Goal: Transaction & Acquisition: Purchase product/service

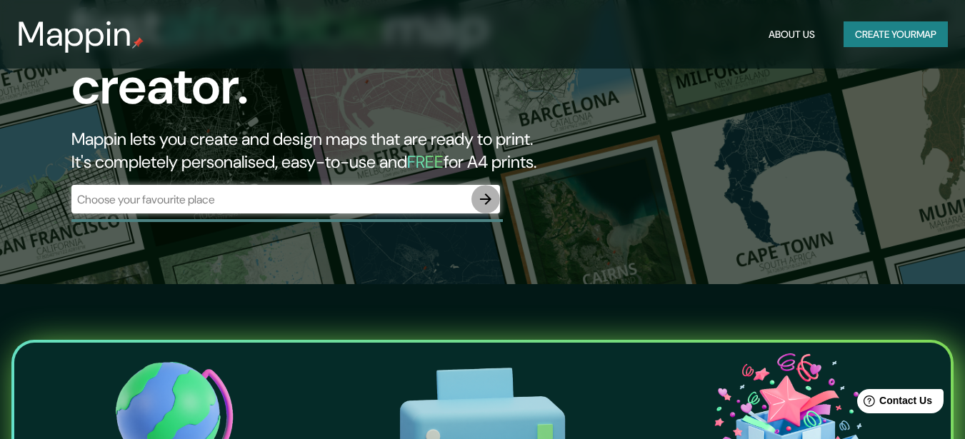
click at [485, 191] on icon "button" at bounding box center [485, 199] width 17 height 17
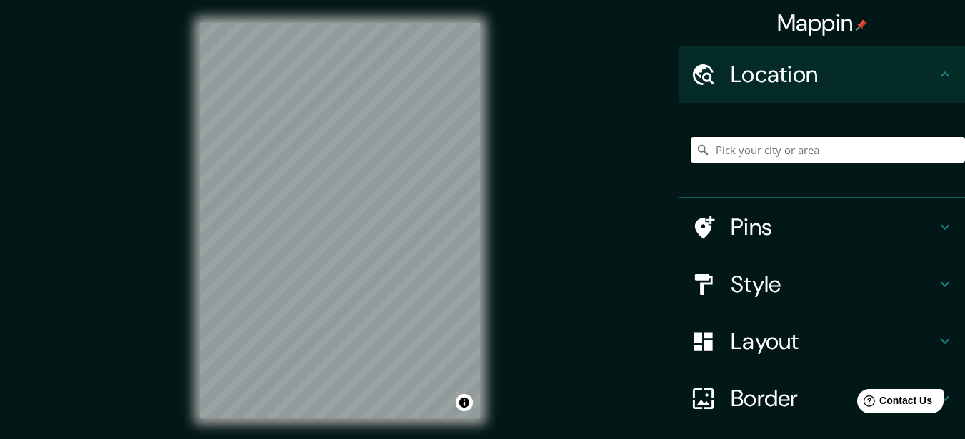
click at [746, 142] on input "Pick your city or area" at bounding box center [828, 150] width 274 height 26
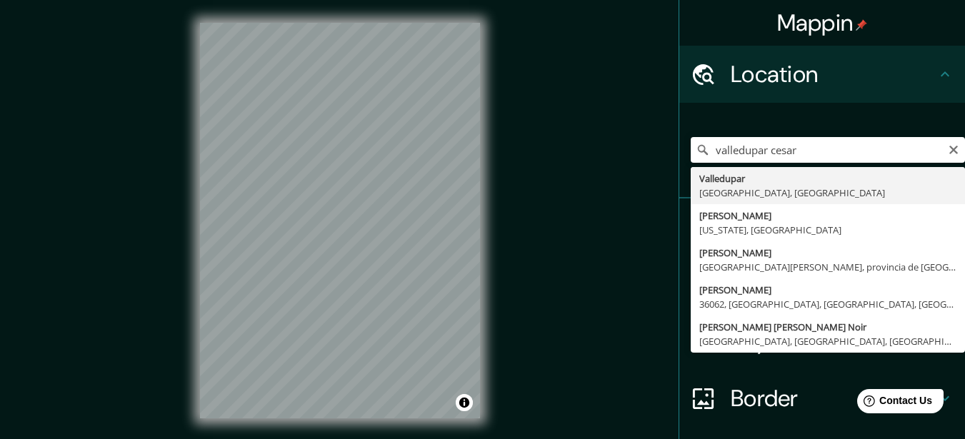
type input "Valledupar, [GEOGRAPHIC_DATA], [GEOGRAPHIC_DATA]"
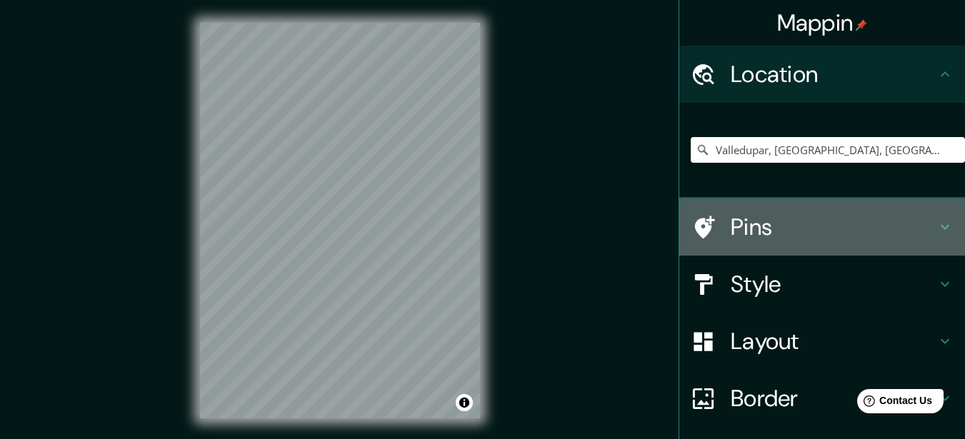
click at [739, 223] on h4 "Pins" at bounding box center [834, 227] width 206 height 29
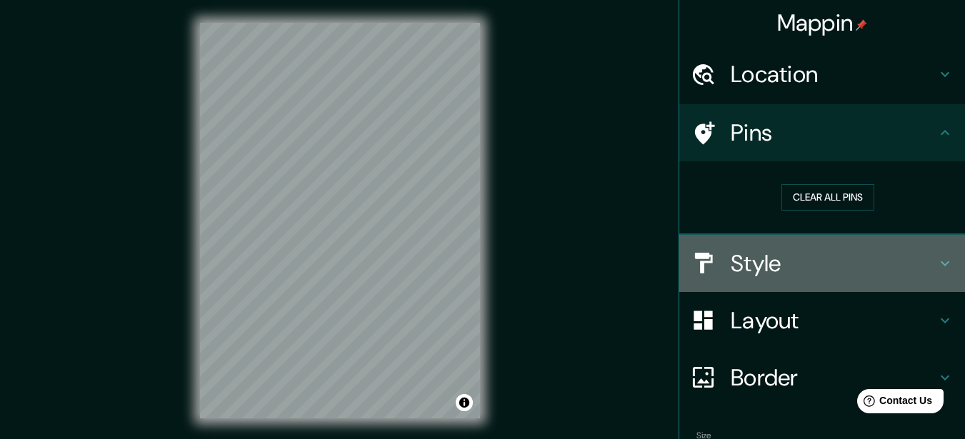
click at [731, 270] on h4 "Style" at bounding box center [834, 263] width 206 height 29
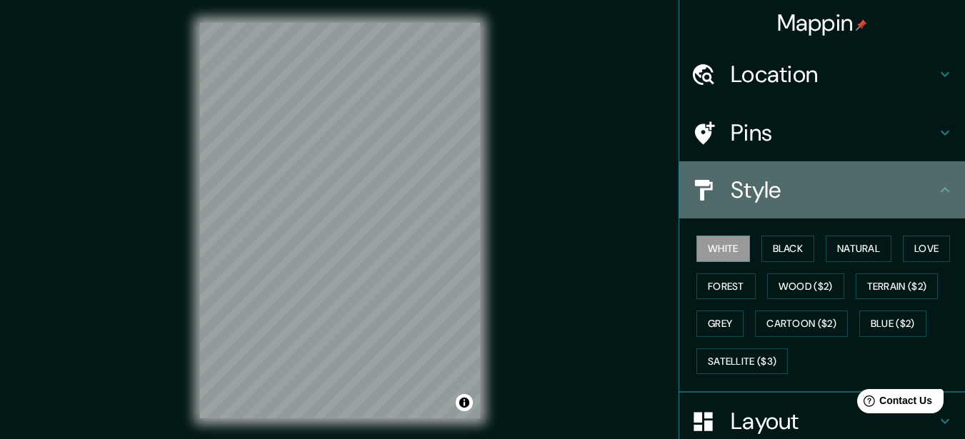
click at [736, 177] on h4 "Style" at bounding box center [834, 190] width 206 height 29
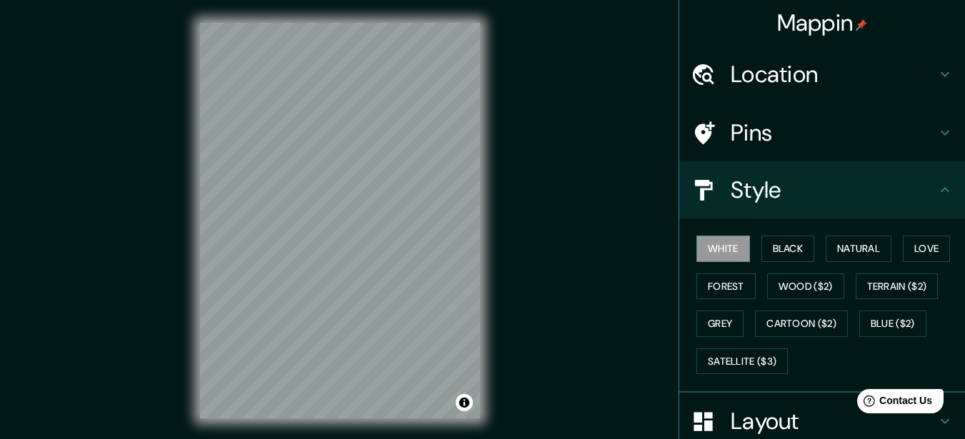
click at [940, 196] on icon at bounding box center [944, 189] width 17 height 17
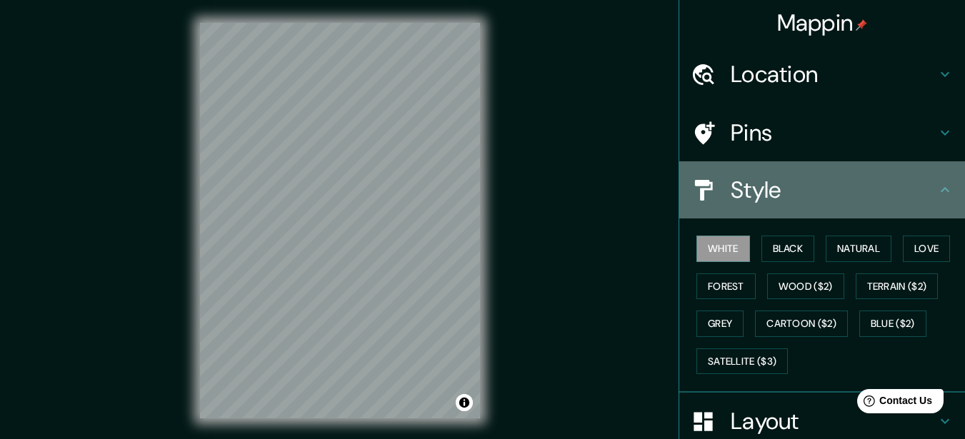
click at [827, 186] on h4 "Style" at bounding box center [834, 190] width 206 height 29
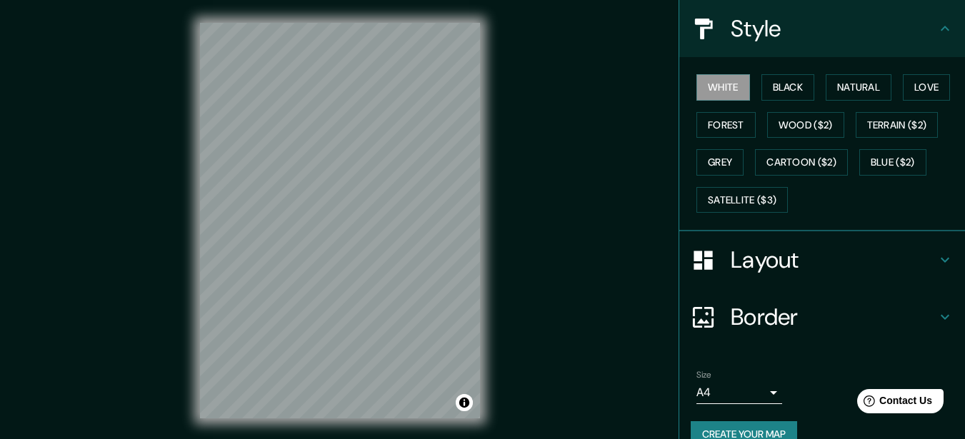
scroll to position [187, 0]
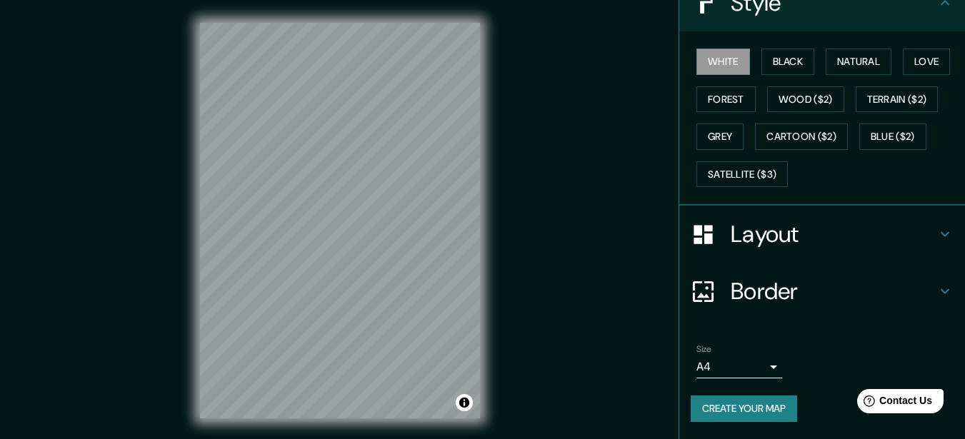
click at [752, 239] on h4 "Layout" at bounding box center [834, 234] width 206 height 29
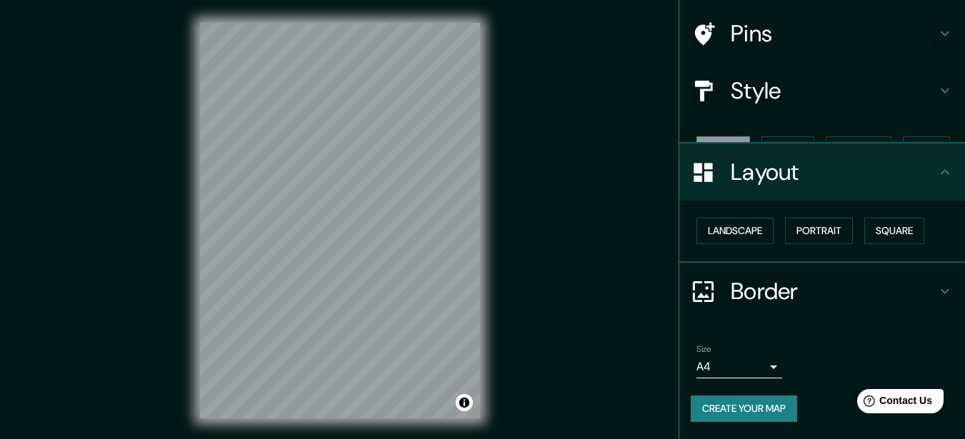
scroll to position [74, 0]
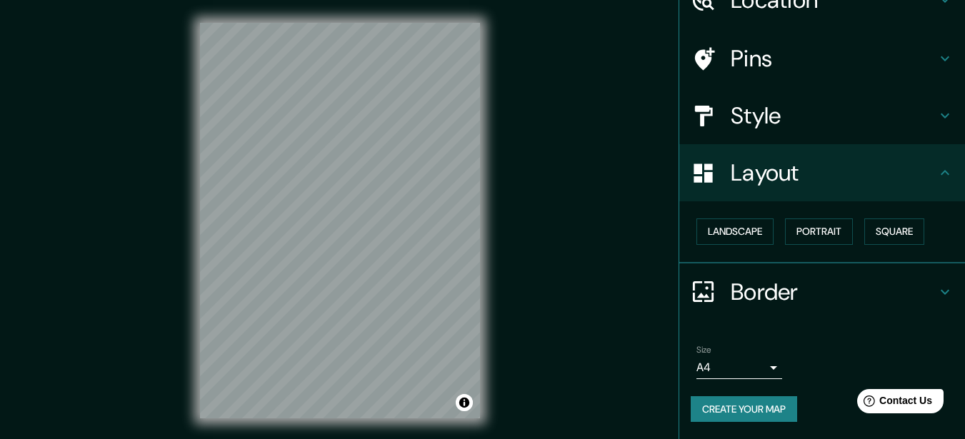
click at [751, 294] on h4 "Border" at bounding box center [834, 292] width 206 height 29
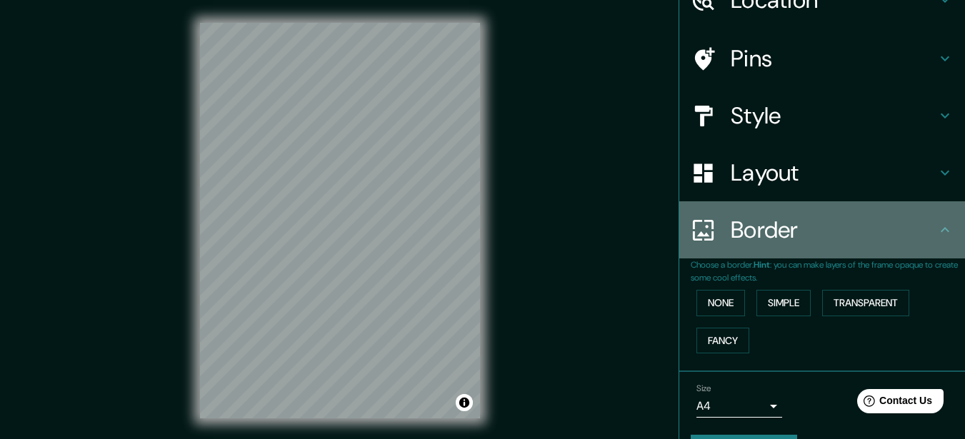
click at [756, 234] on h4 "Border" at bounding box center [834, 230] width 206 height 29
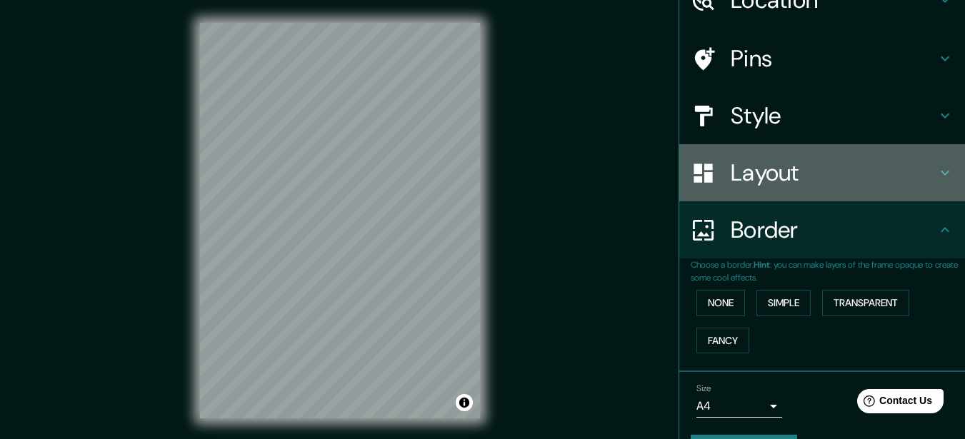
click at [731, 177] on h4 "Layout" at bounding box center [834, 173] width 206 height 29
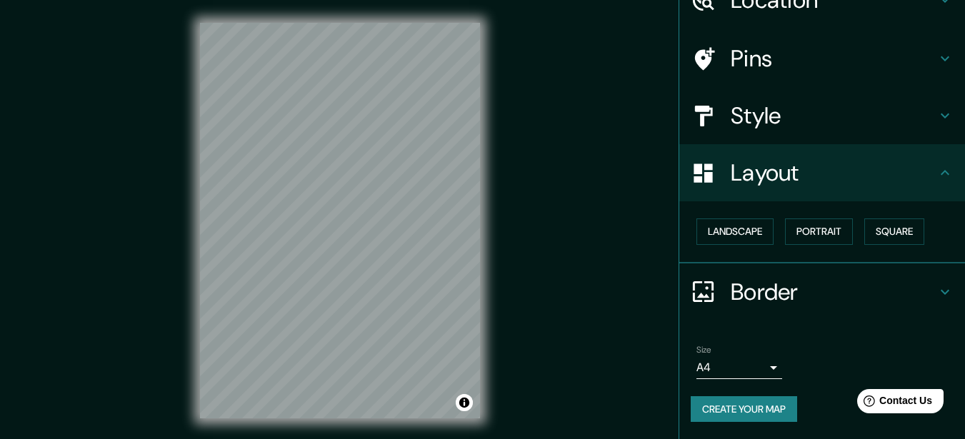
click at [731, 120] on h4 "Style" at bounding box center [834, 115] width 206 height 29
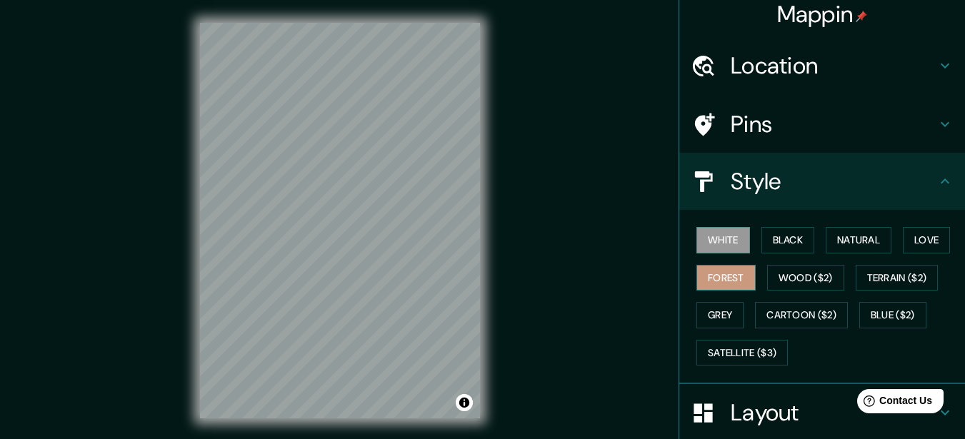
scroll to position [0, 0]
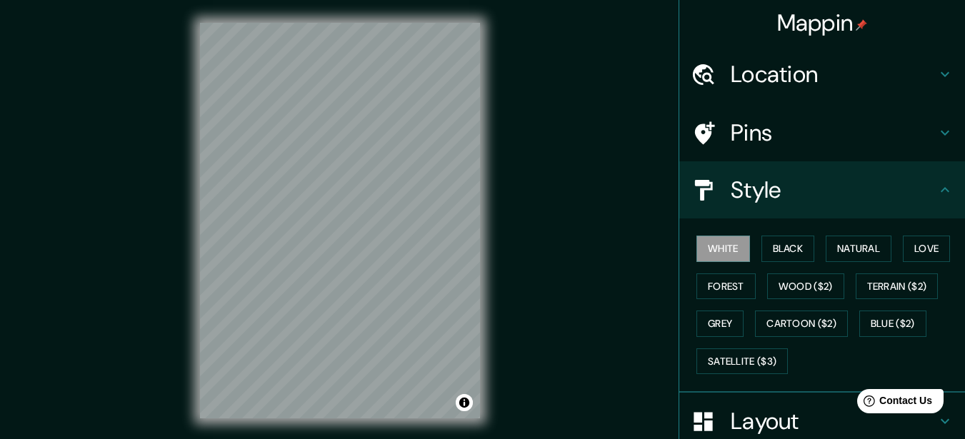
click at [724, 113] on div "Pins" at bounding box center [822, 132] width 286 height 57
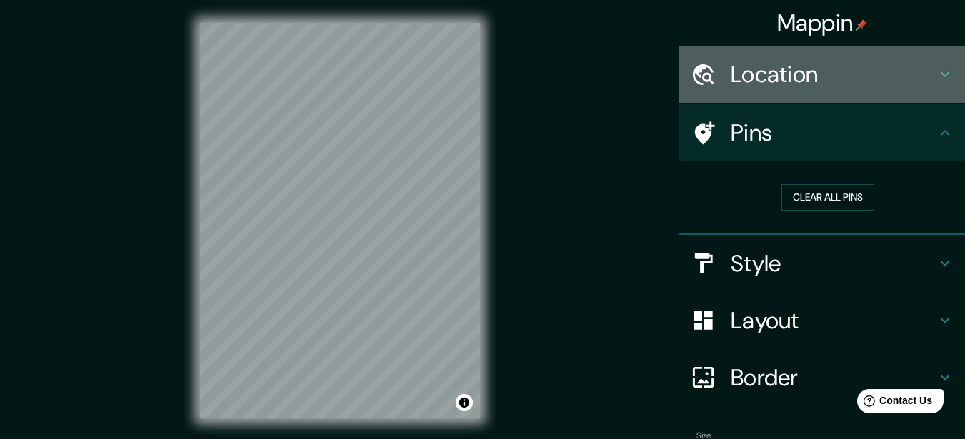
click at [762, 95] on div "Location" at bounding box center [822, 74] width 286 height 57
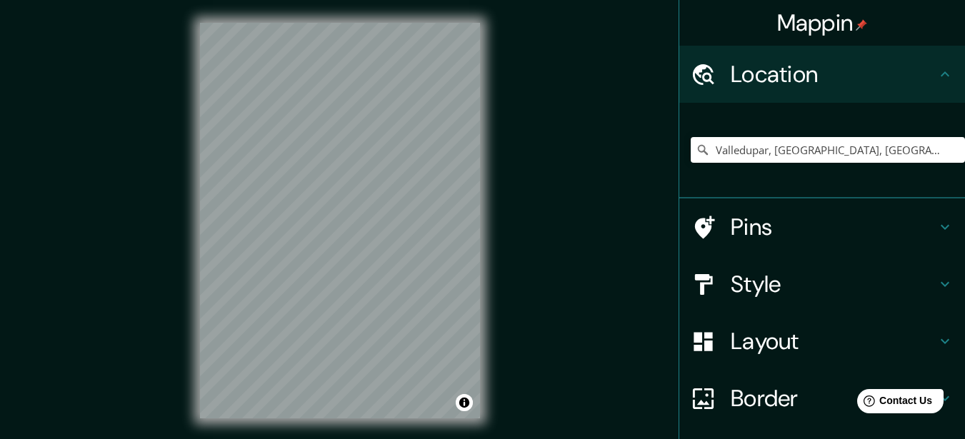
scroll to position [107, 0]
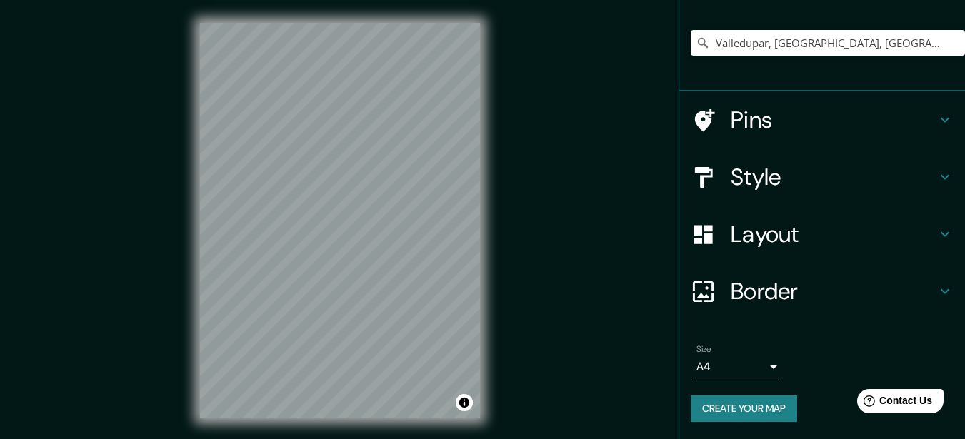
click at [718, 409] on button "Create your map" at bounding box center [744, 409] width 106 height 26
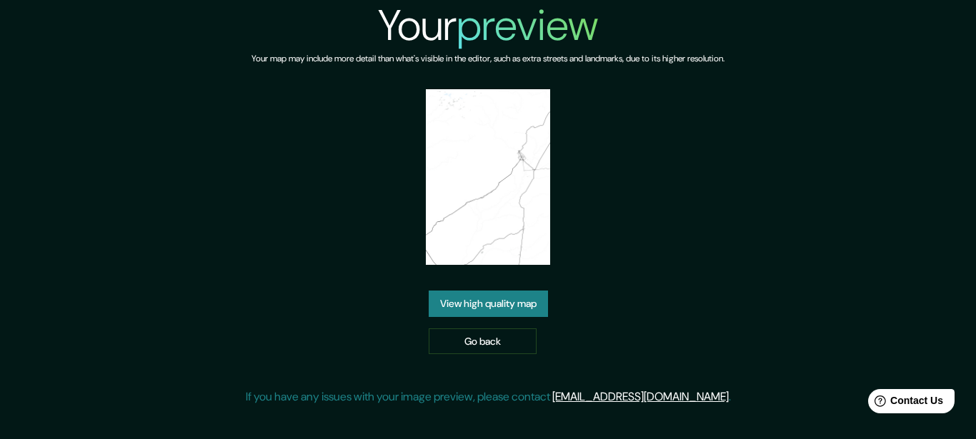
click at [520, 210] on img at bounding box center [488, 177] width 124 height 176
click at [494, 302] on link "View high quality map" at bounding box center [488, 304] width 119 height 26
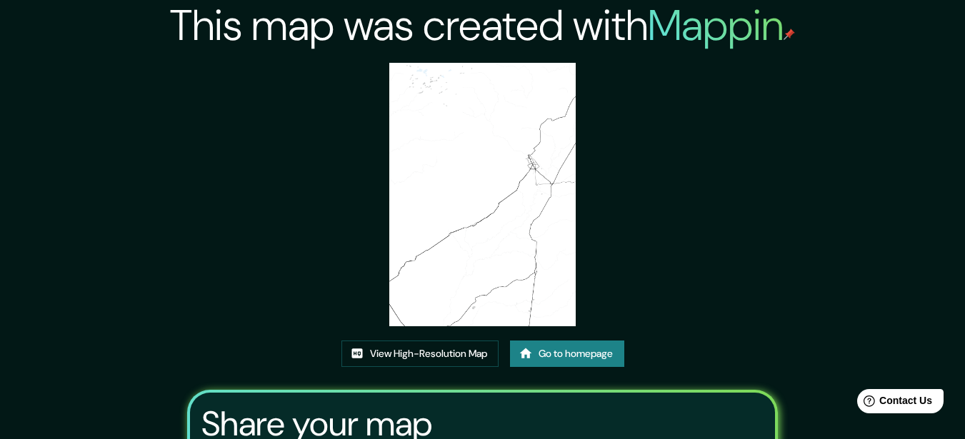
click at [565, 353] on link "Go to homepage" at bounding box center [567, 354] width 114 height 26
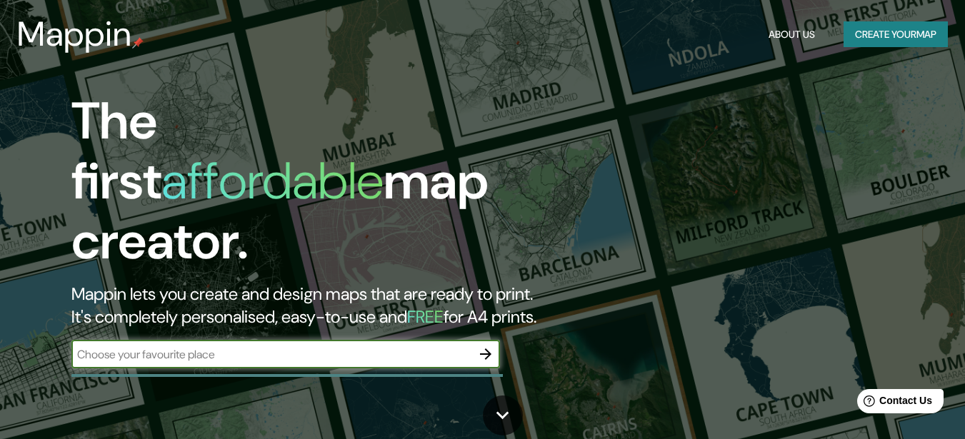
click at [490, 340] on button "button" at bounding box center [485, 354] width 29 height 29
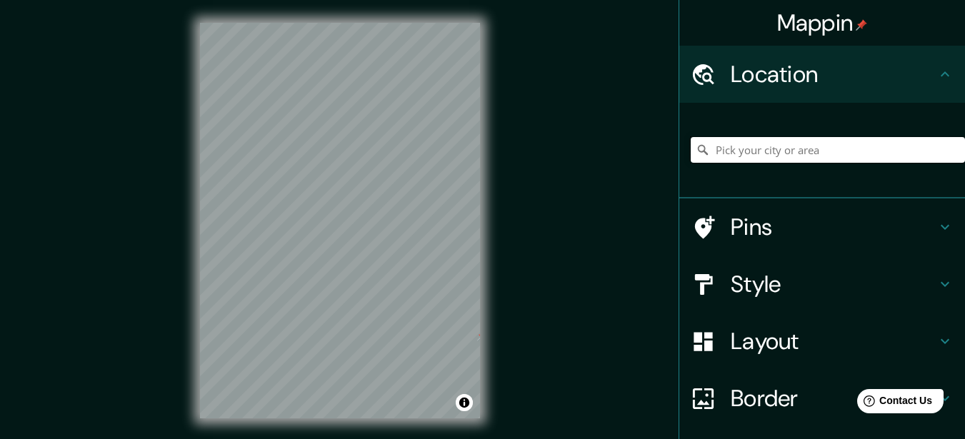
click at [784, 149] on input "Pick your city or area" at bounding box center [828, 150] width 274 height 26
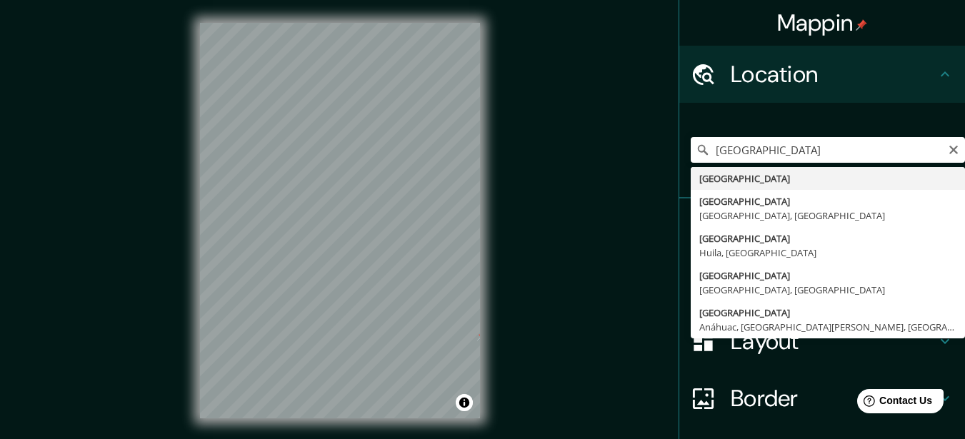
type input "[GEOGRAPHIC_DATA]"
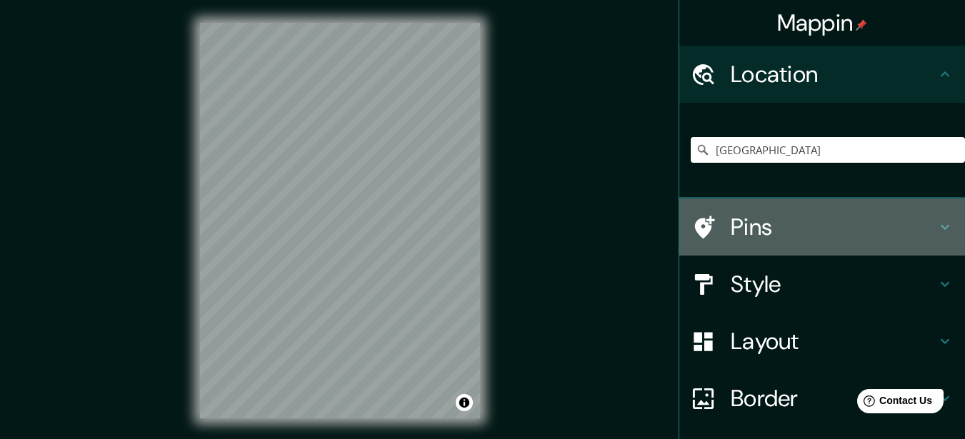
click at [746, 230] on h4 "Pins" at bounding box center [834, 227] width 206 height 29
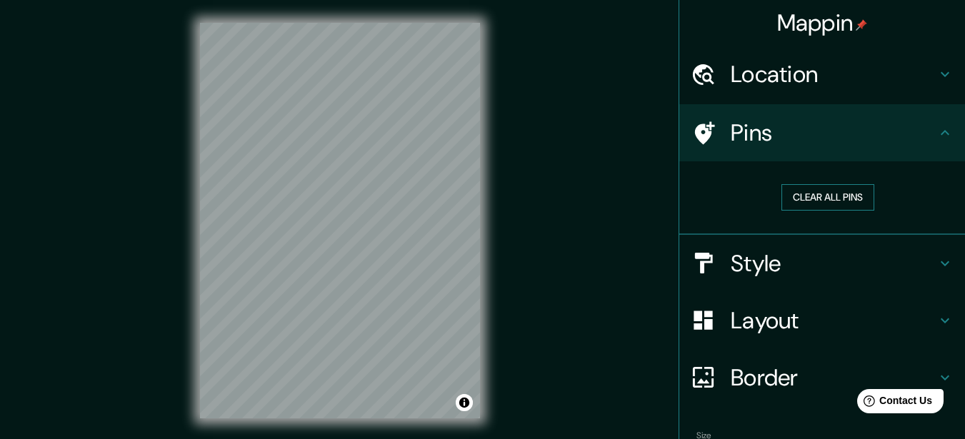
click at [801, 199] on button "Clear all pins" at bounding box center [827, 197] width 93 height 26
click at [817, 199] on button "Clear all pins" at bounding box center [827, 197] width 93 height 26
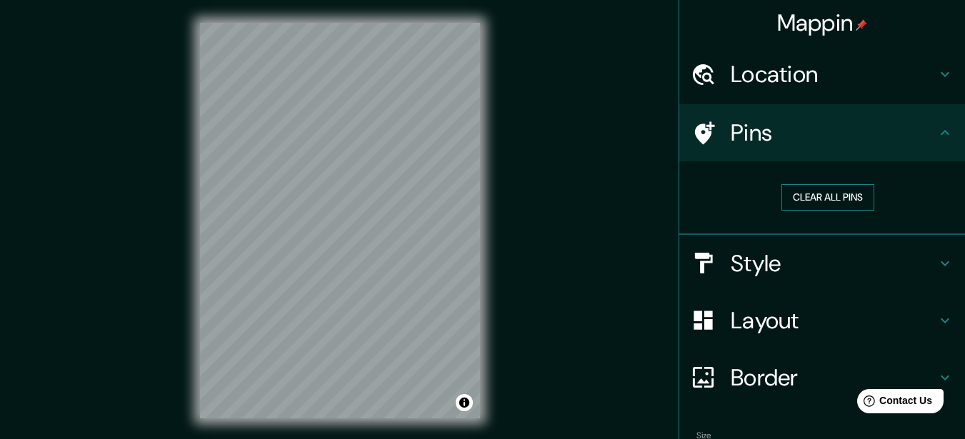
click at [817, 199] on button "Clear all pins" at bounding box center [827, 197] width 93 height 26
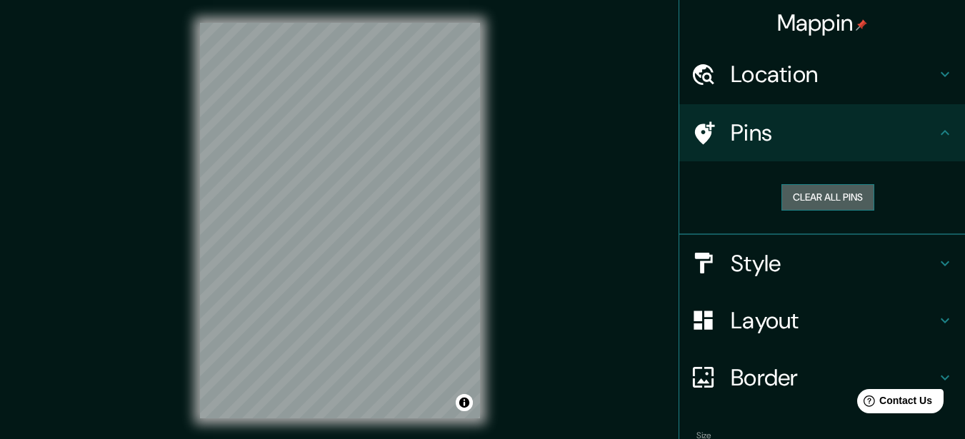
click at [817, 199] on button "Clear all pins" at bounding box center [827, 197] width 93 height 26
click at [731, 273] on h4 "Style" at bounding box center [834, 263] width 206 height 29
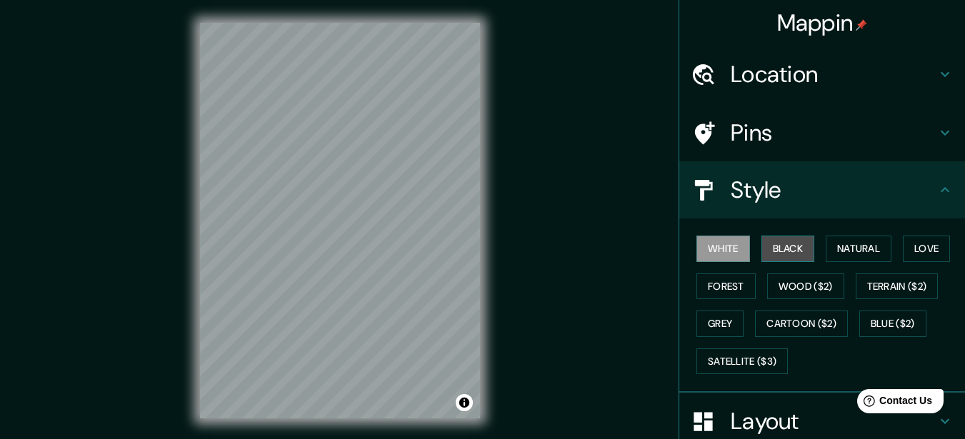
click at [774, 252] on button "Black" at bounding box center [788, 249] width 54 height 26
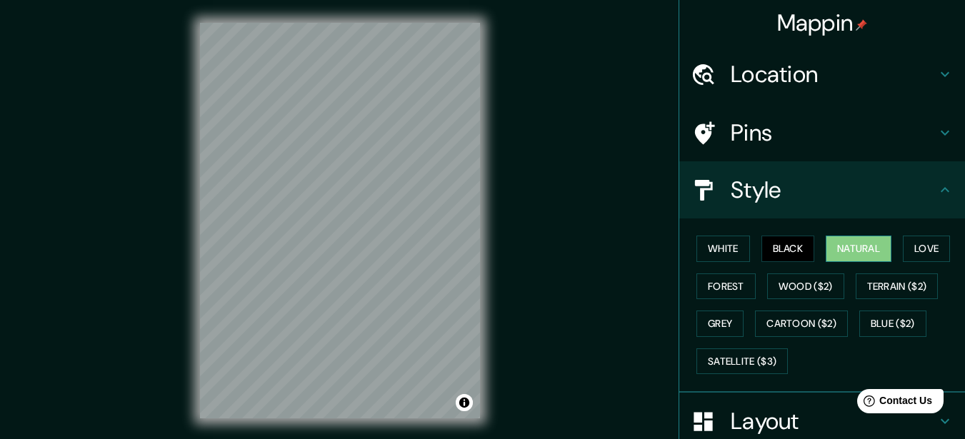
click at [847, 256] on button "Natural" at bounding box center [859, 249] width 66 height 26
click at [779, 288] on button "Wood ($2)" at bounding box center [805, 287] width 77 height 26
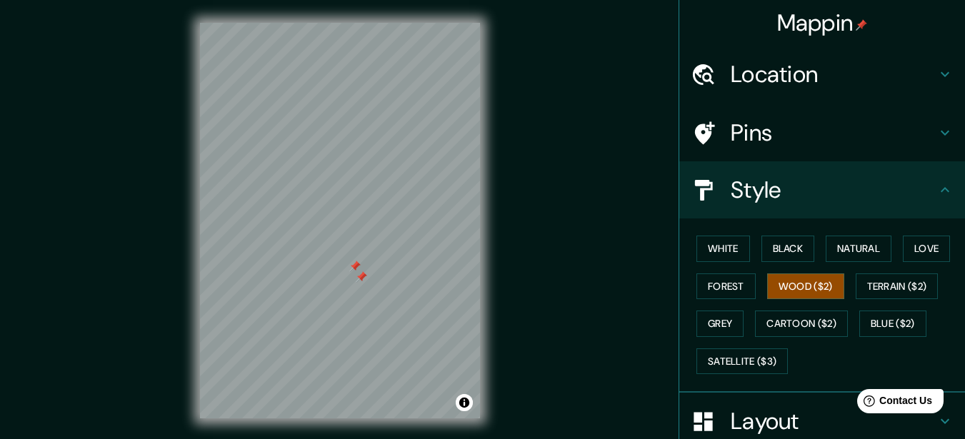
click at [364, 275] on div at bounding box center [361, 276] width 11 height 11
click at [355, 263] on div at bounding box center [354, 266] width 11 height 11
click at [899, 290] on button "Terrain ($2)" at bounding box center [897, 287] width 83 height 26
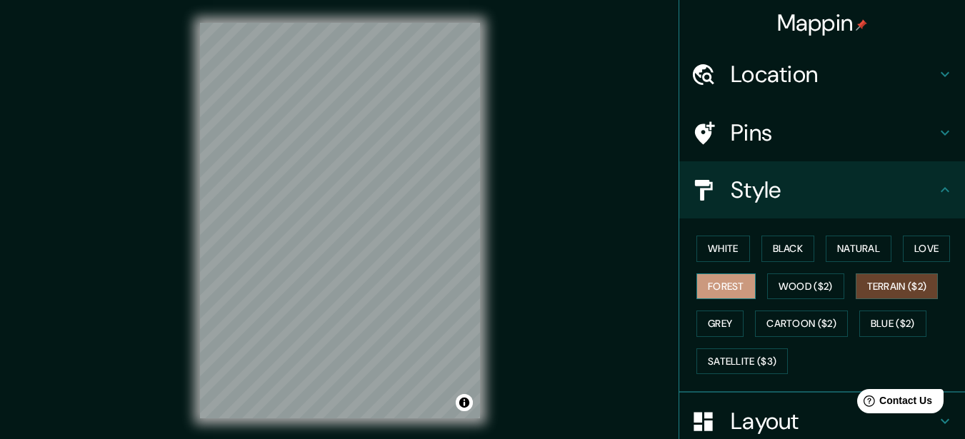
click at [709, 284] on button "Forest" at bounding box center [725, 287] width 59 height 26
click at [702, 324] on button "Grey" at bounding box center [719, 324] width 47 height 26
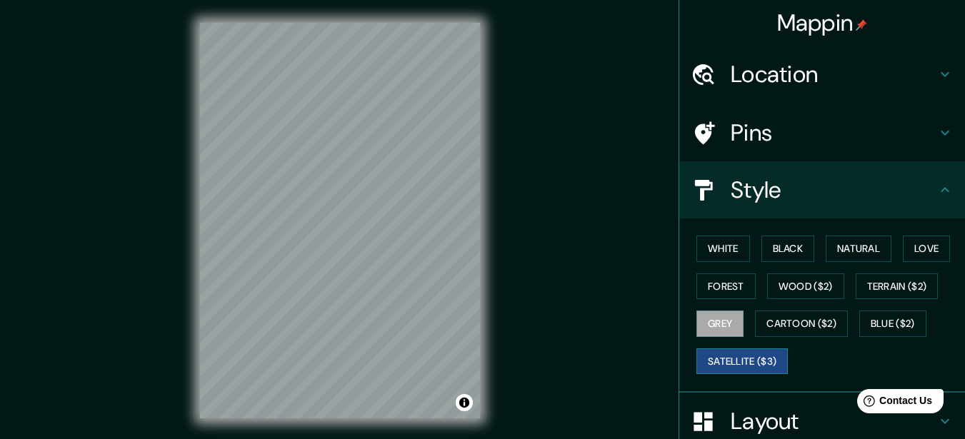
click at [753, 358] on button "Satellite ($3)" at bounding box center [741, 362] width 91 height 26
click at [879, 321] on button "Blue ($2)" at bounding box center [892, 324] width 67 height 26
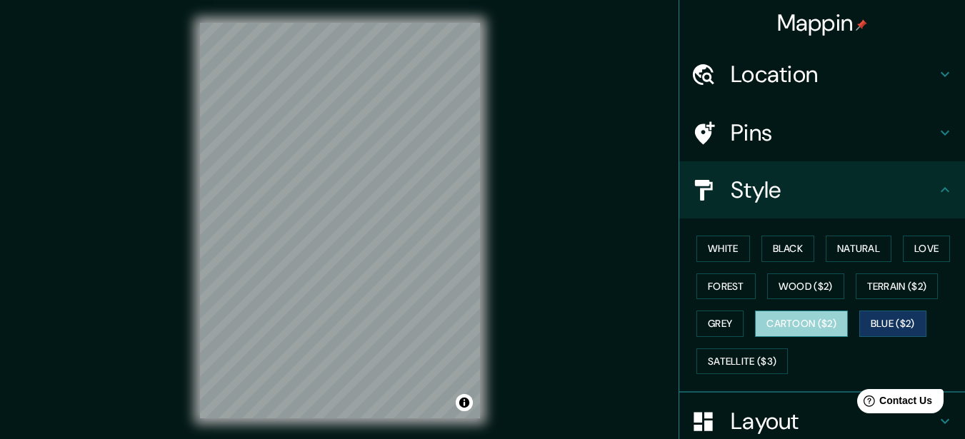
click at [789, 324] on button "Cartoon ($2)" at bounding box center [801, 324] width 93 height 26
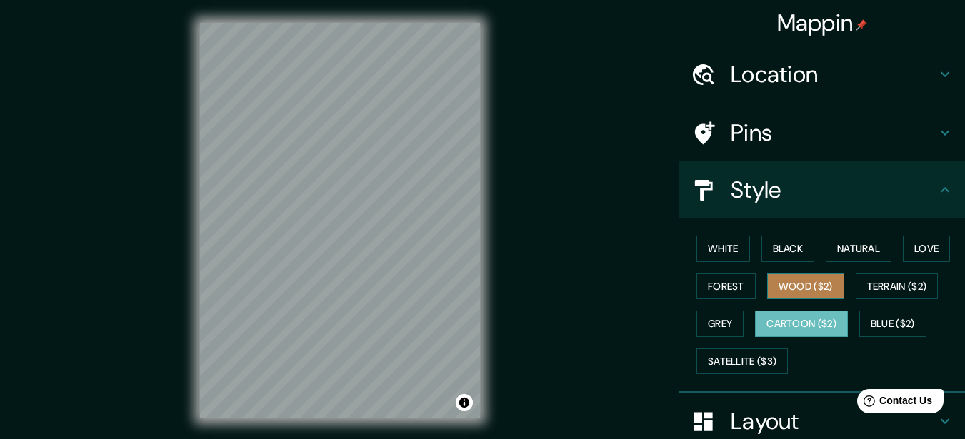
click at [791, 287] on button "Wood ($2)" at bounding box center [805, 287] width 77 height 26
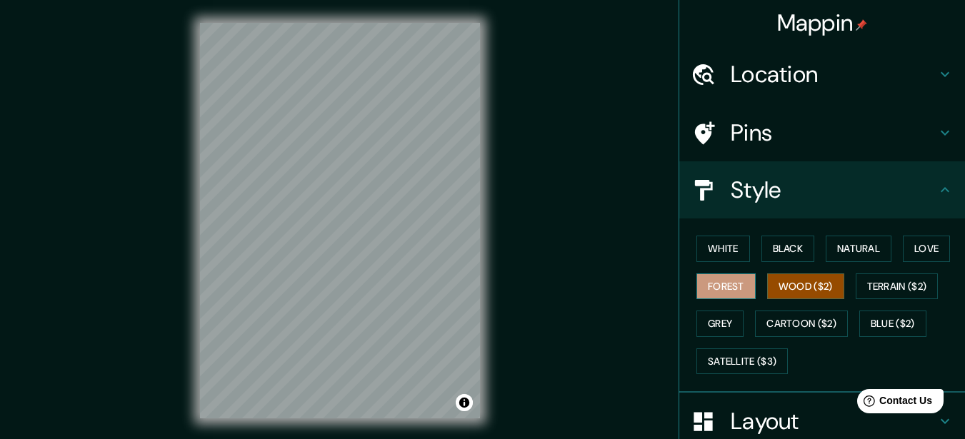
click at [721, 285] on button "Forest" at bounding box center [725, 287] width 59 height 26
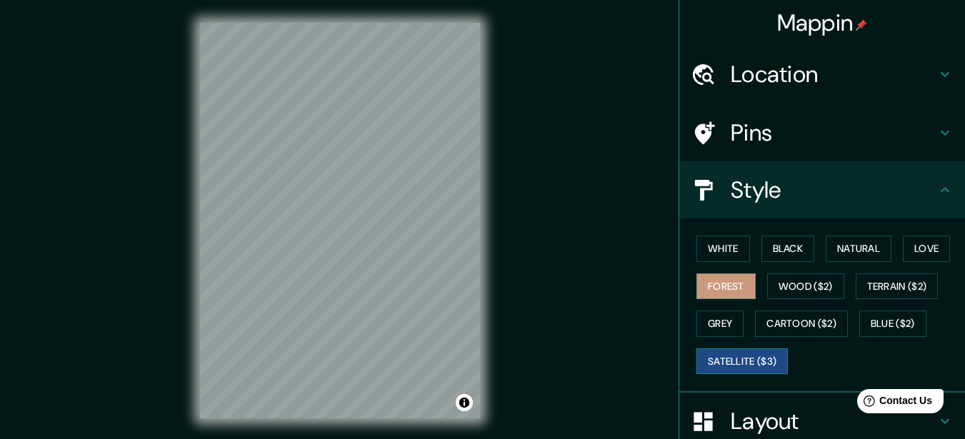
click at [724, 368] on button "Satellite ($3)" at bounding box center [741, 362] width 91 height 26
click at [177, 5] on div "© Mapbox © OpenStreetMap Improve this map © Maxar" at bounding box center [340, 220] width 326 height 441
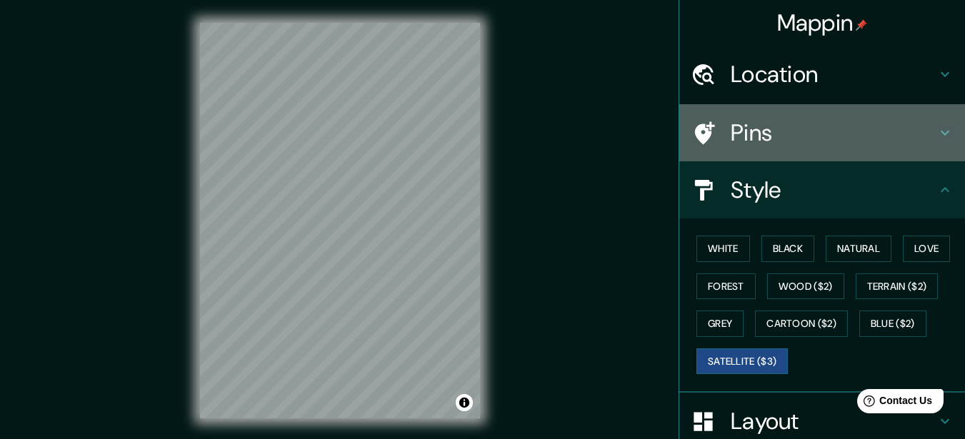
click at [816, 136] on h4 "Pins" at bounding box center [834, 133] width 206 height 29
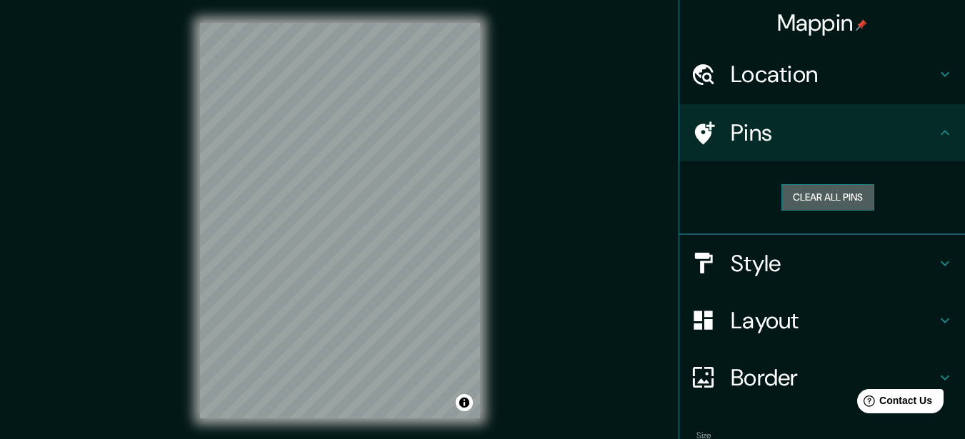
click at [819, 203] on button "Clear all pins" at bounding box center [827, 197] width 93 height 26
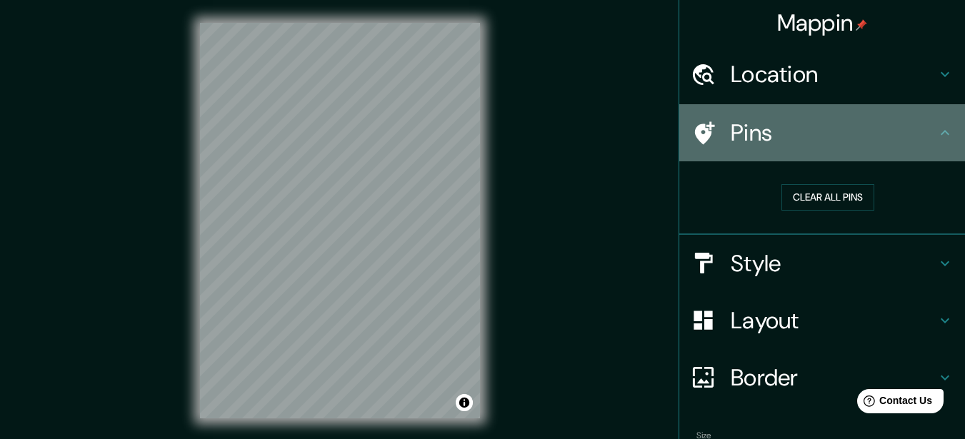
click at [903, 138] on h4 "Pins" at bounding box center [834, 133] width 206 height 29
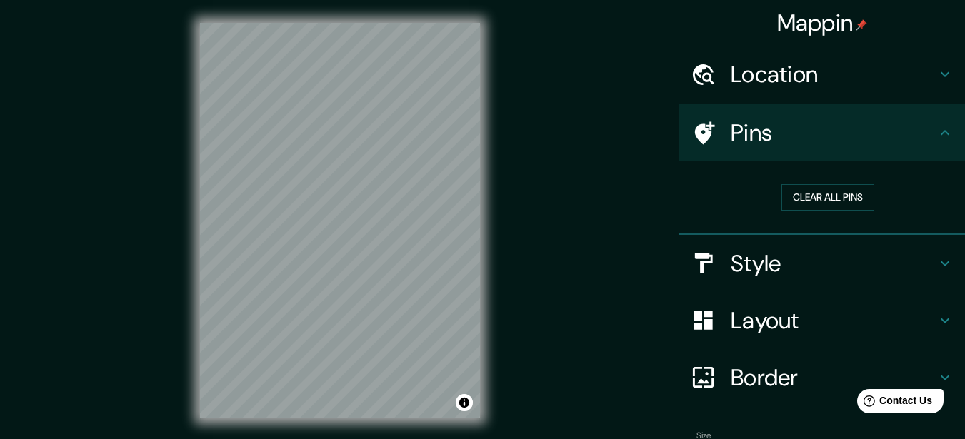
click at [774, 339] on div "Layout" at bounding box center [822, 320] width 286 height 57
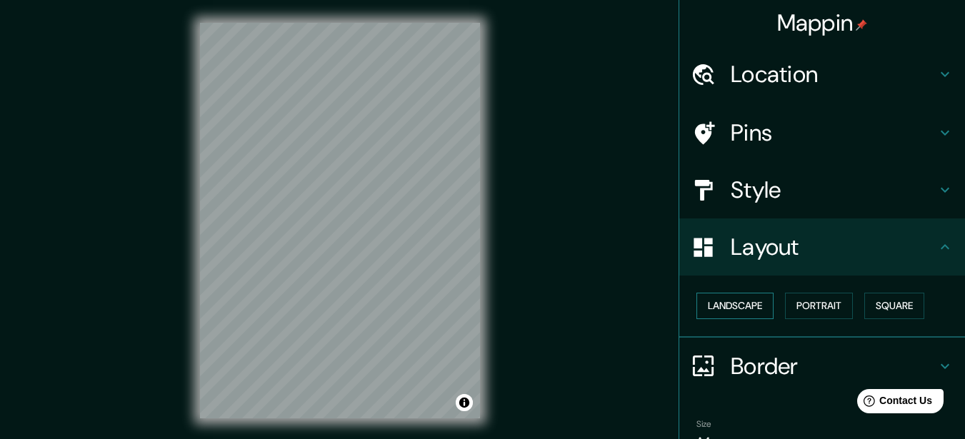
click at [710, 299] on button "Landscape" at bounding box center [734, 306] width 77 height 26
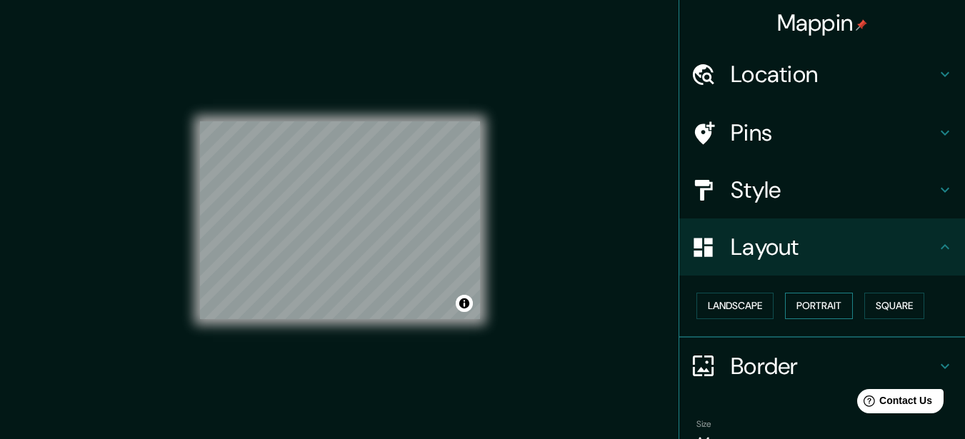
click at [807, 304] on button "Portrait" at bounding box center [819, 306] width 68 height 26
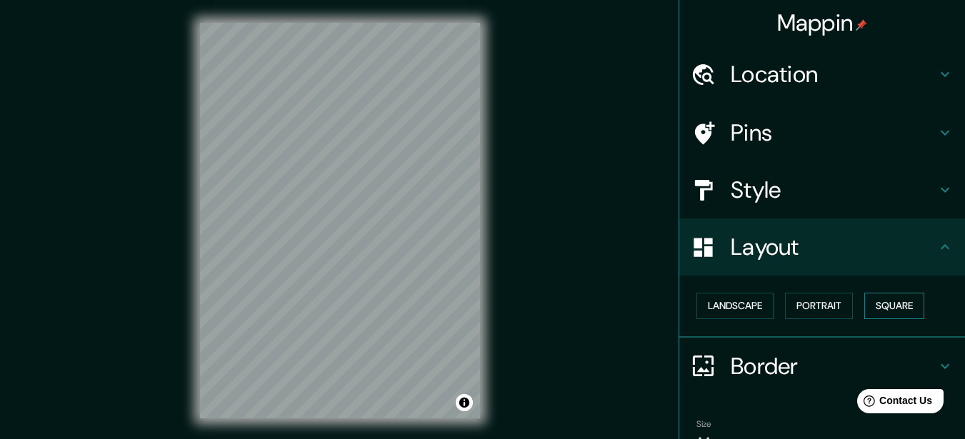
drag, startPoint x: 869, startPoint y: 304, endPoint x: 877, endPoint y: 304, distance: 7.9
click at [871, 304] on button "Square" at bounding box center [894, 306] width 60 height 26
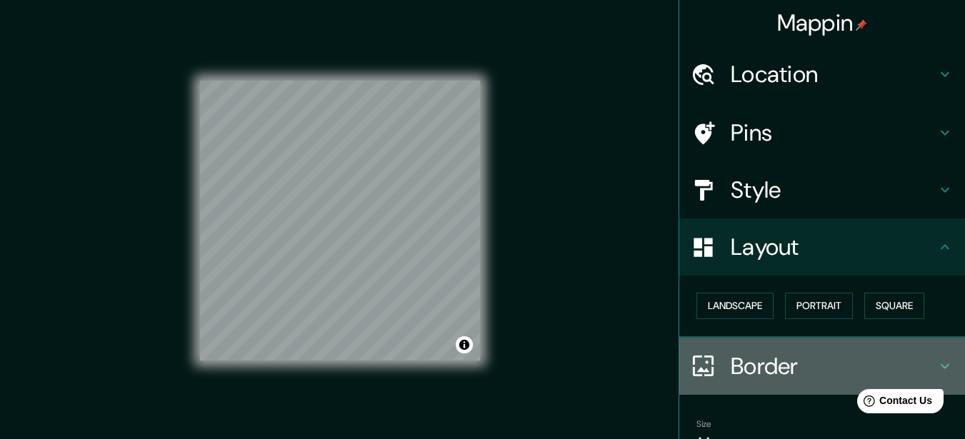
click at [733, 364] on h4 "Border" at bounding box center [834, 366] width 206 height 29
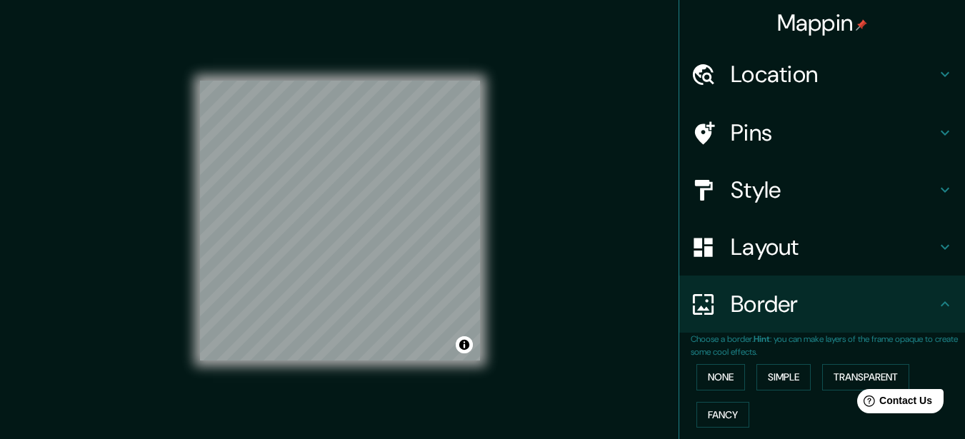
click at [718, 391] on div "None Simple Transparent Fancy" at bounding box center [828, 396] width 274 height 75
click at [716, 382] on button "None" at bounding box center [720, 377] width 49 height 26
click at [769, 373] on button "Simple" at bounding box center [783, 377] width 54 height 26
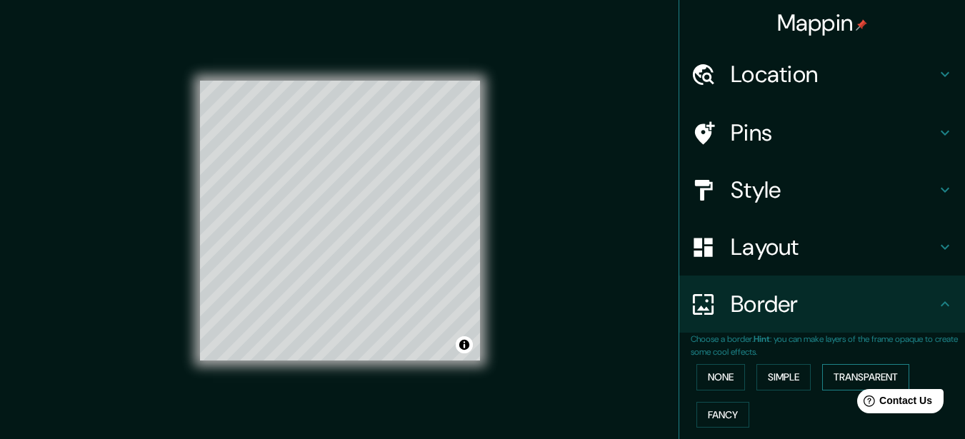
click at [849, 372] on button "Transparent" at bounding box center [865, 377] width 87 height 26
click at [708, 412] on button "Fancy" at bounding box center [722, 415] width 53 height 26
click at [704, 371] on button "None" at bounding box center [720, 377] width 49 height 26
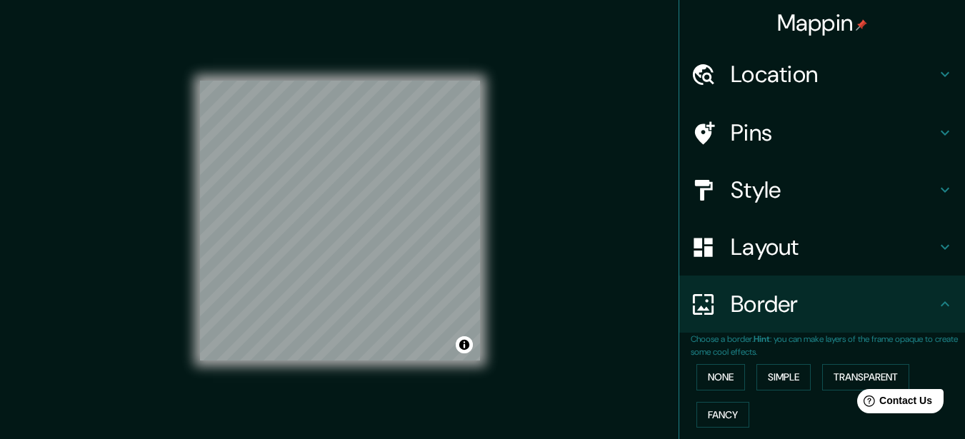
scroll to position [142, 0]
